Goal: Task Accomplishment & Management: Manage account settings

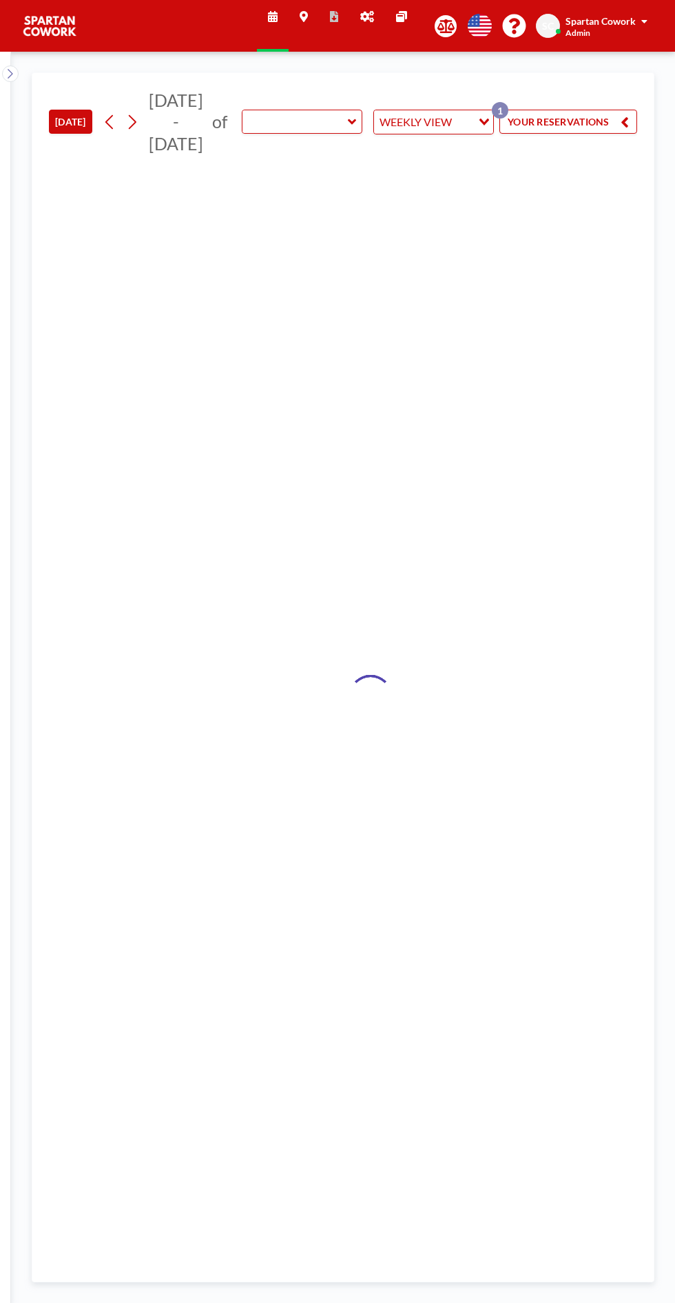
type input "Meeting Room"
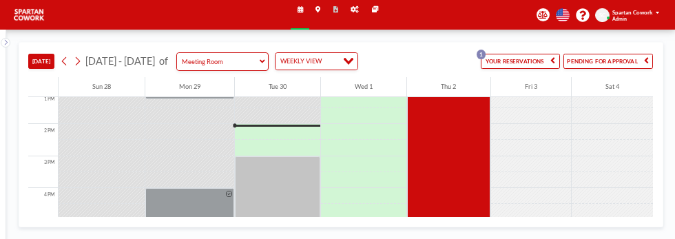
scroll to position [429, 0]
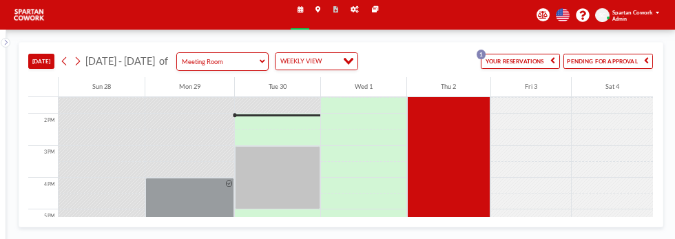
click at [378, 82] on div at bounding box center [363, 74] width 85 height 16
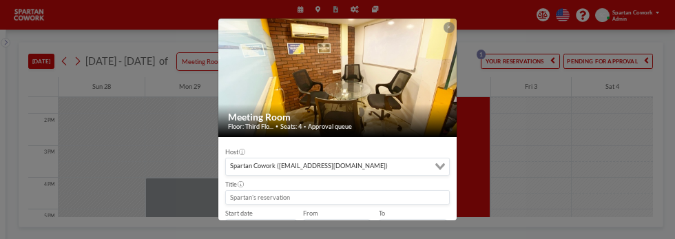
scroll to position [27, 0]
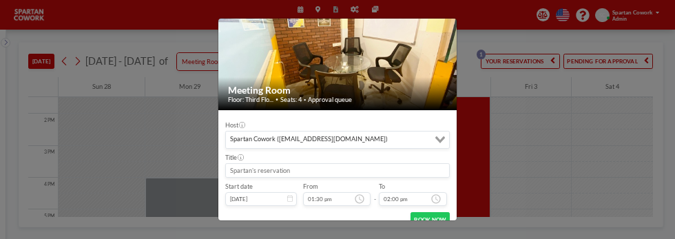
click at [450, 227] on button "BOOK NOW" at bounding box center [431, 219] width 40 height 14
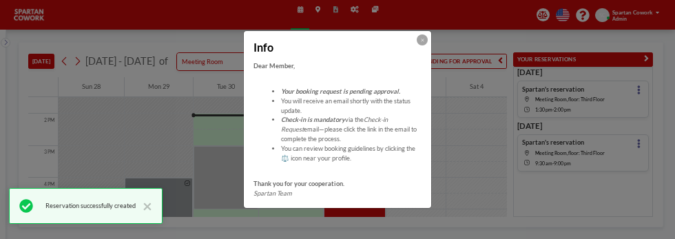
click at [424, 39] on icon at bounding box center [422, 40] width 3 height 3
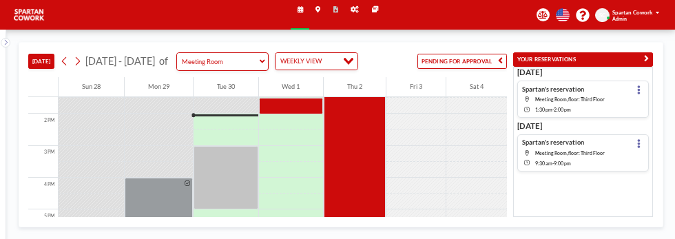
click at [638, 94] on icon at bounding box center [639, 89] width 3 height 9
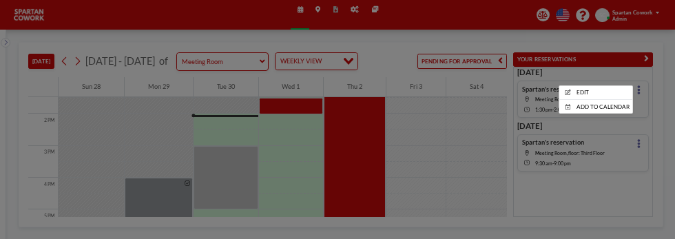
click at [633, 100] on div at bounding box center [337, 119] width 675 height 239
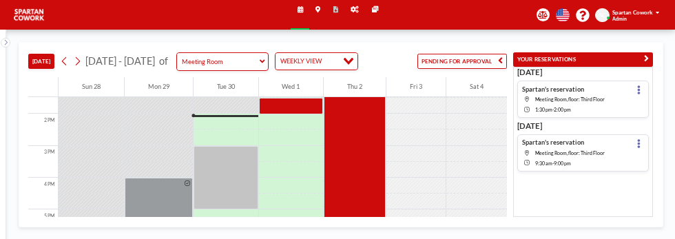
click at [289, 114] on div at bounding box center [291, 106] width 65 height 16
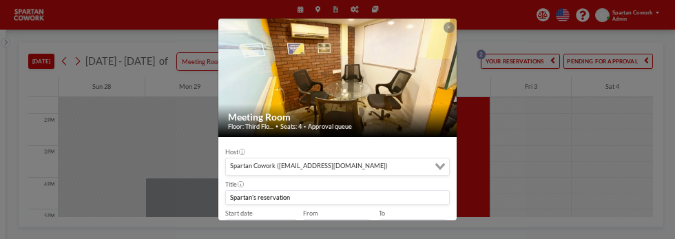
scroll to position [27, 0]
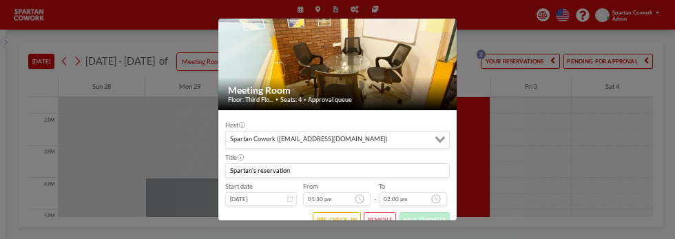
click at [393, 227] on button "REMOVE" at bounding box center [380, 219] width 32 height 14
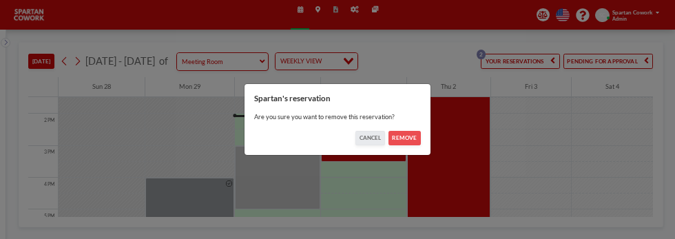
click at [421, 141] on button "REMOVE" at bounding box center [405, 138] width 32 height 14
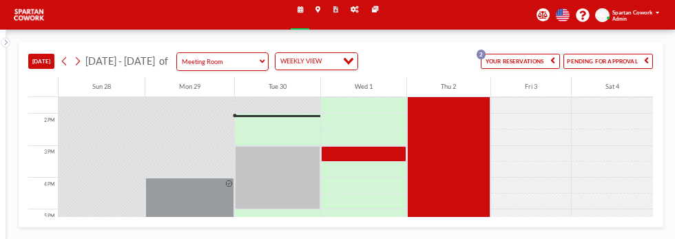
click at [575, 88] on div "Sat 4" at bounding box center [612, 87] width 81 height 20
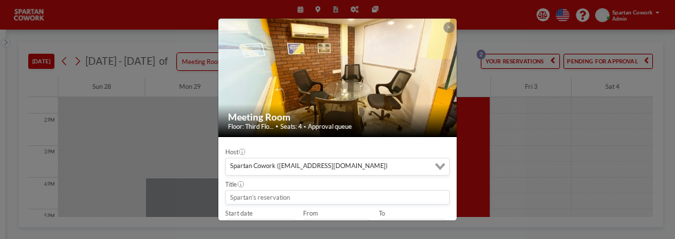
click at [451, 26] on icon at bounding box center [449, 27] width 3 height 3
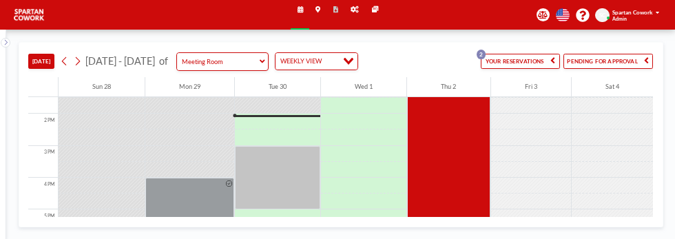
click at [600, 68] on button "PENDING FOR APPROVAL" at bounding box center [609, 61] width 90 height 14
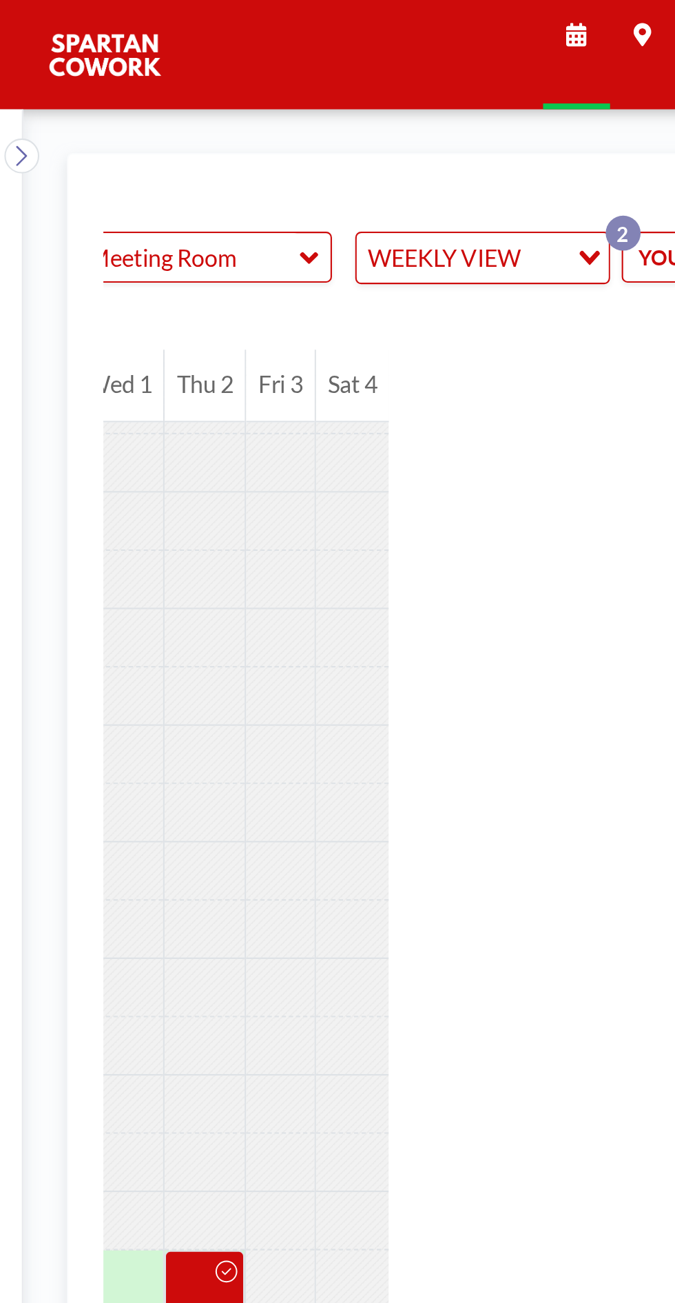
scroll to position [0, 236]
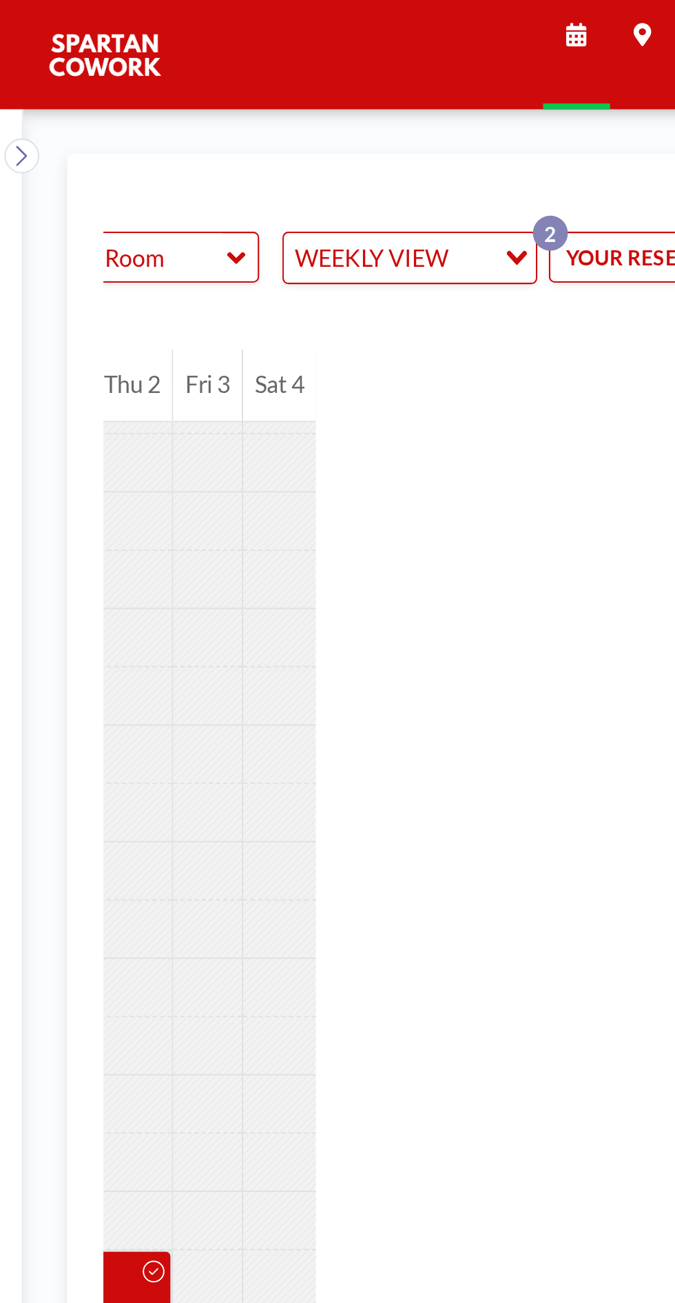
click at [261, 113] on button "YOUR RESERVATIONS 2" at bounding box center [329, 122] width 138 height 24
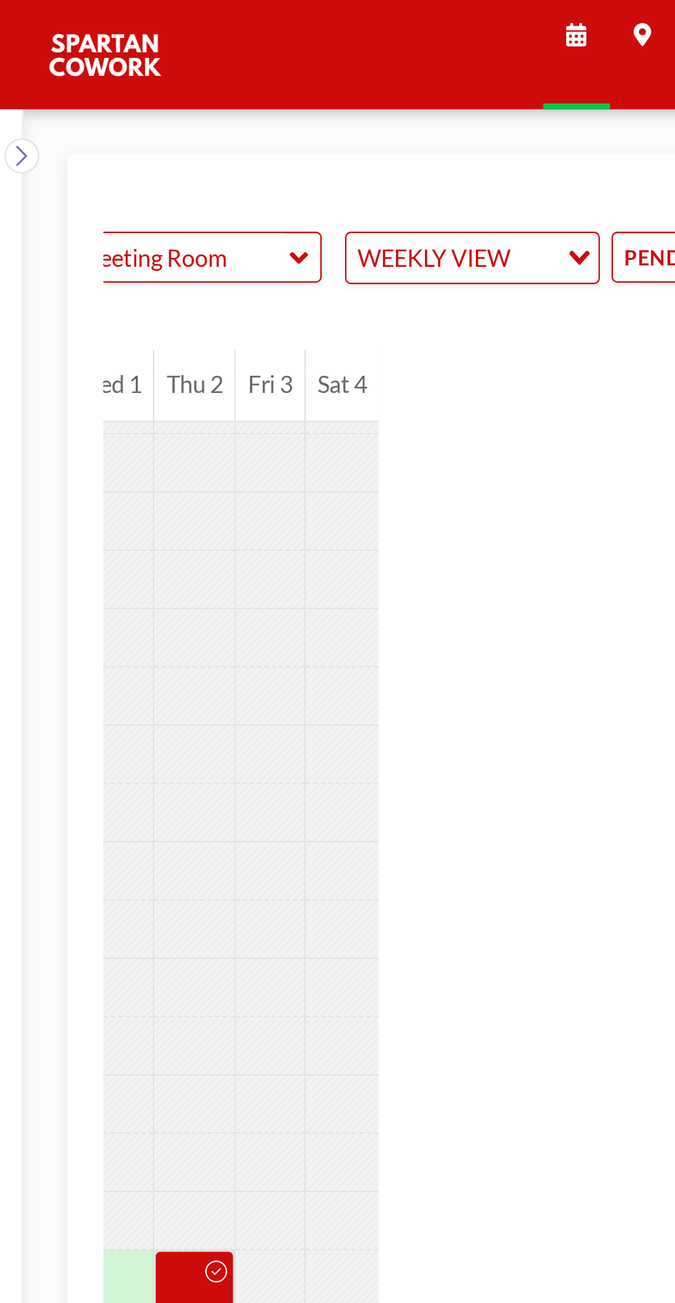
click at [306, 120] on button "PENDING FOR APPROVAL" at bounding box center [366, 122] width 154 height 24
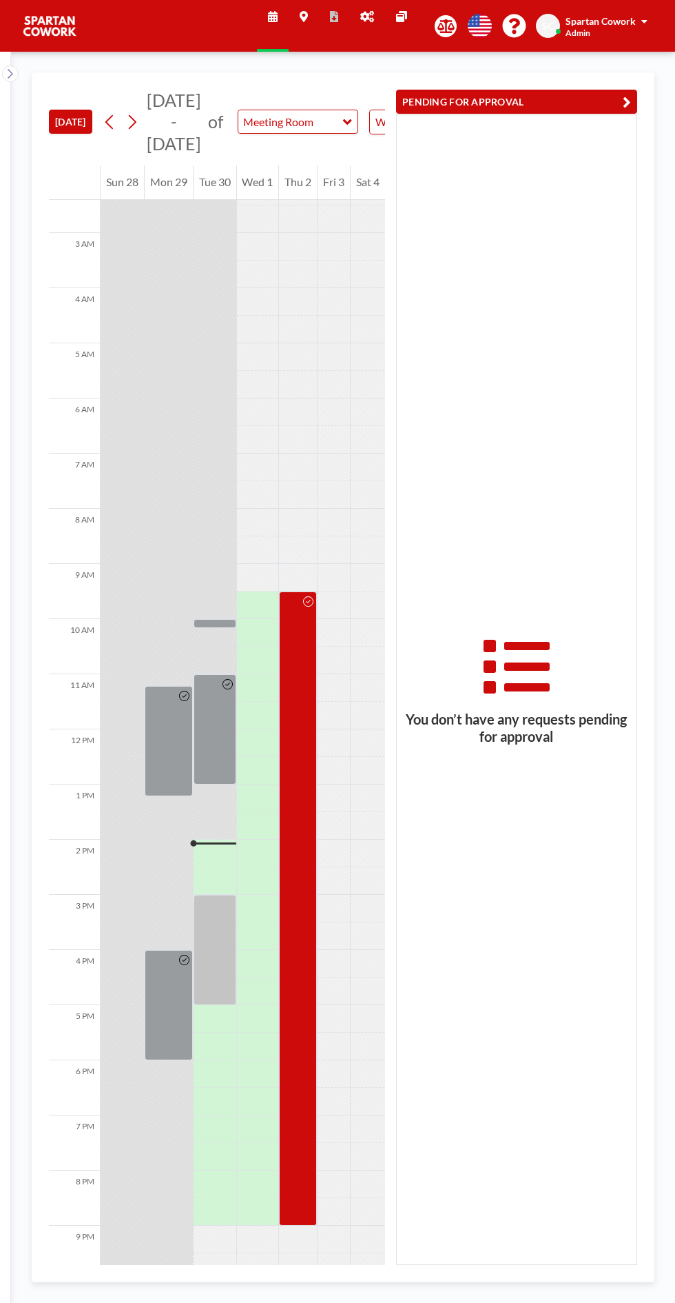
scroll to position [0, 1]
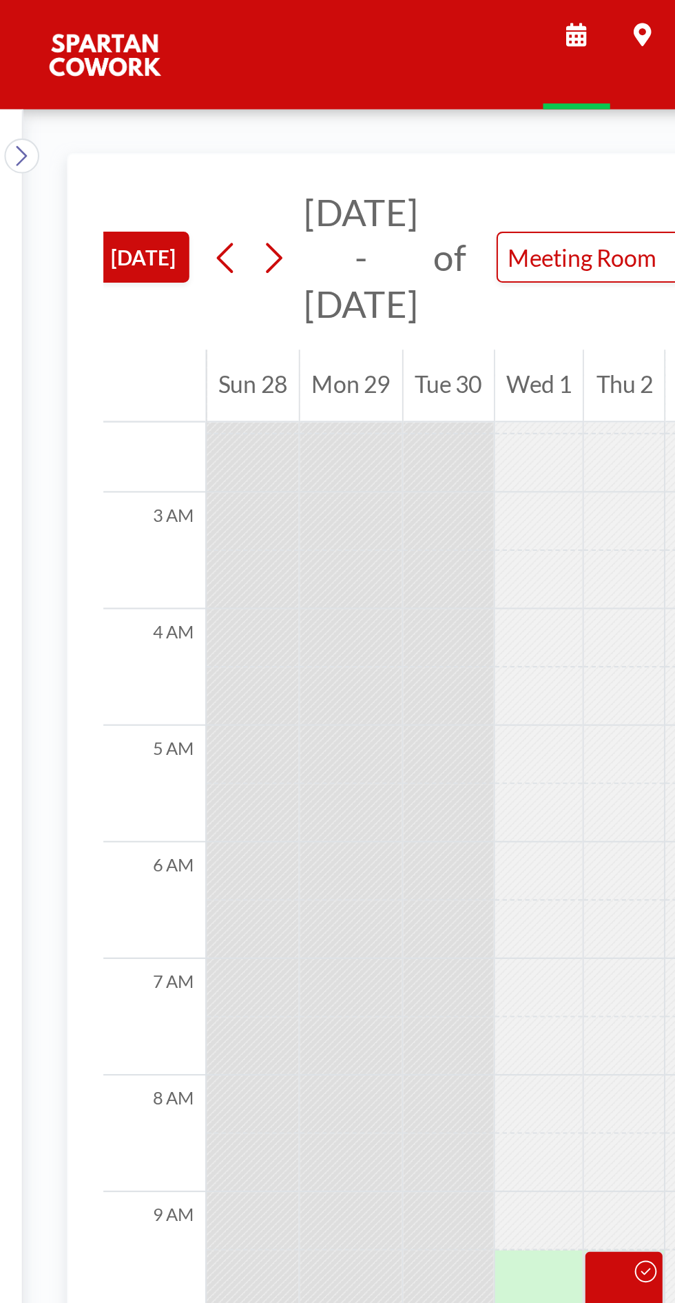
scroll to position [0, 4]
